Goal: Task Accomplishment & Management: Manage account settings

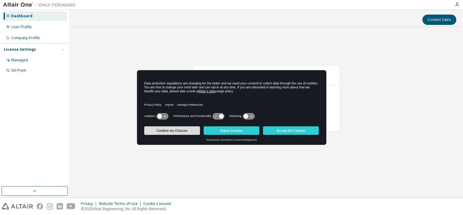
click at [176, 130] on button "Confirm my Choices" at bounding box center [172, 130] width 56 height 8
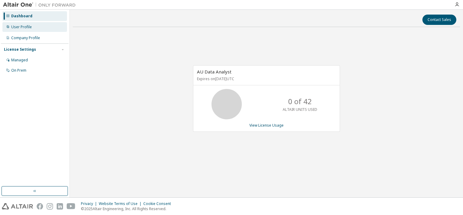
click at [29, 28] on div "User Profile" at bounding box center [21, 27] width 21 height 5
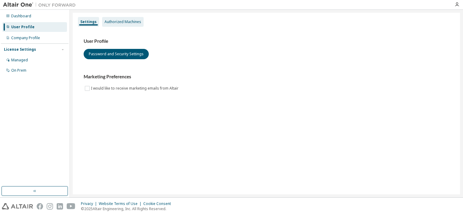
click at [119, 21] on div "Authorized Machines" at bounding box center [123, 21] width 37 height 5
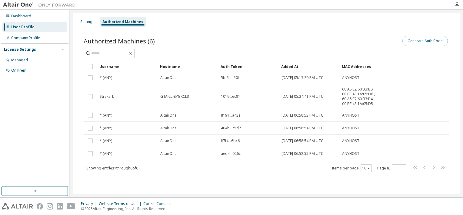
click at [421, 42] on button "Generate Auth Code" at bounding box center [425, 41] width 45 height 10
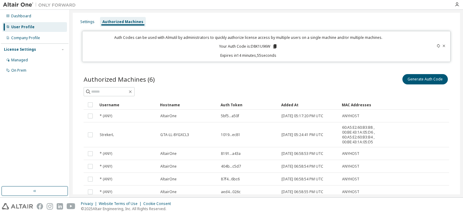
click at [275, 45] on icon at bounding box center [275, 46] width 3 height 4
click at [457, 5] on icon "button" at bounding box center [457, 4] width 5 height 5
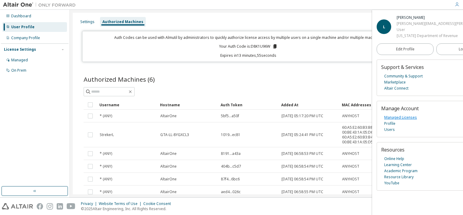
click at [406, 117] on link "Managed Licenses" at bounding box center [401, 117] width 33 height 6
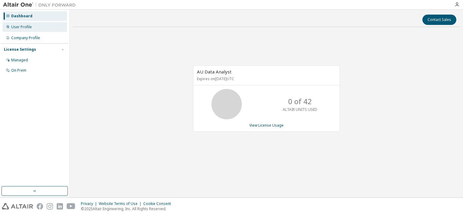
click at [30, 27] on div "User Profile" at bounding box center [21, 27] width 21 height 5
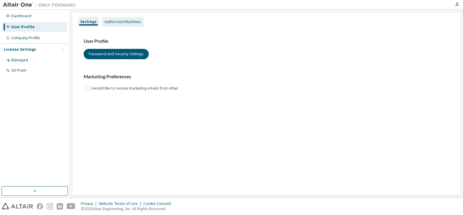
click at [117, 22] on div "Authorized Machines" at bounding box center [123, 21] width 37 height 5
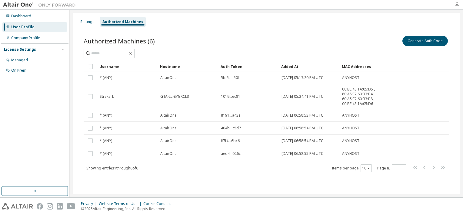
click at [456, 5] on icon "button" at bounding box center [457, 4] width 5 height 5
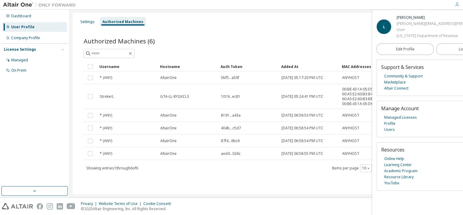
click at [278, 33] on div "Authorized Machines (6) Generate Auth Code Clear Load Save Save As Field Operat…" at bounding box center [266, 107] width 380 height 161
